Goal: Find specific page/section: Find specific page/section

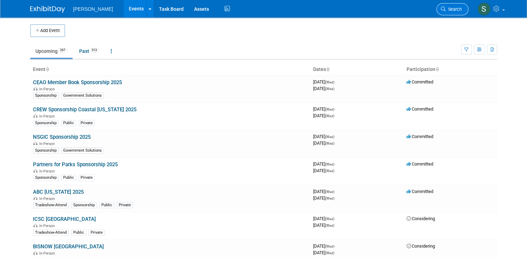
click at [454, 8] on span "Search" at bounding box center [454, 9] width 16 height 5
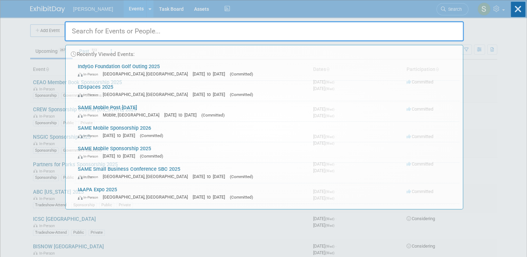
paste input "Hampton Roads Chamber Chesapeake State of the City 2025"
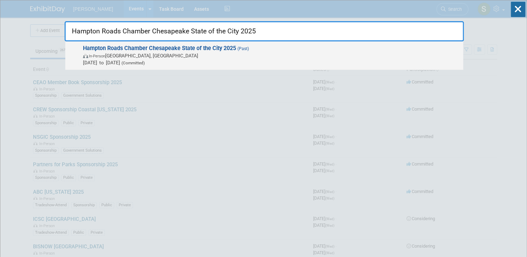
type input "Hampton Roads Chamber Chesapeake State of the City 2025"
click at [211, 53] on span "In-Person [GEOGRAPHIC_DATA], [GEOGRAPHIC_DATA]" at bounding box center [271, 55] width 377 height 7
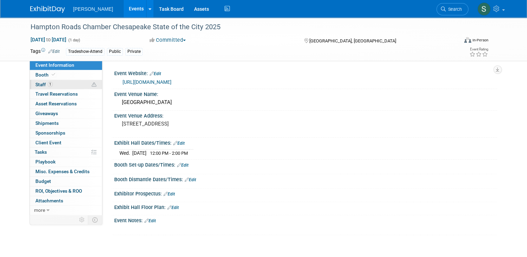
click at [59, 81] on link "1 Staff 1" at bounding box center [66, 84] width 72 height 9
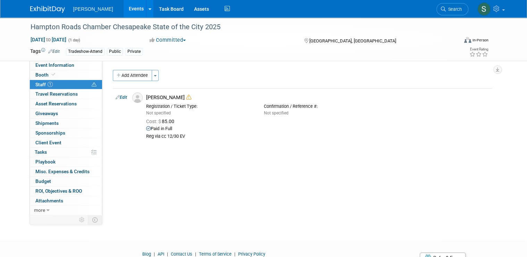
drag, startPoint x: 457, startPoint y: 10, endPoint x: 416, endPoint y: 14, distance: 40.5
click at [457, 10] on span "Search" at bounding box center [454, 9] width 16 height 5
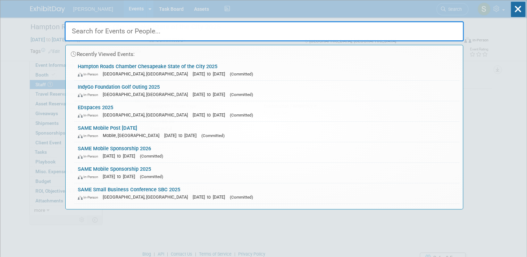
paste input "Hampton Roads Chamber Virginia Beach State of the City 2025"
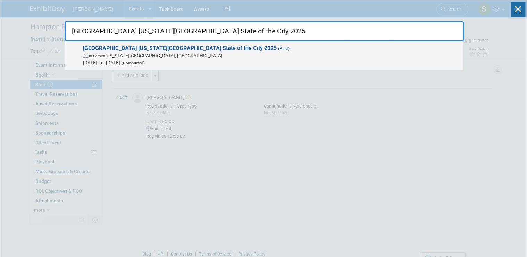
type input "Hampton Roads Chamber Virginia Beach State of the City 2025"
click at [277, 50] on span "(Past)" at bounding box center [283, 48] width 13 height 5
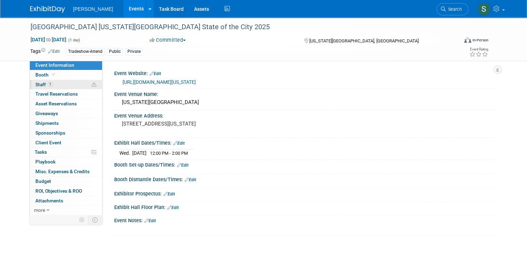
click at [57, 83] on link "1 Staff 1" at bounding box center [66, 84] width 72 height 9
